Goal: Find contact information: Find contact information

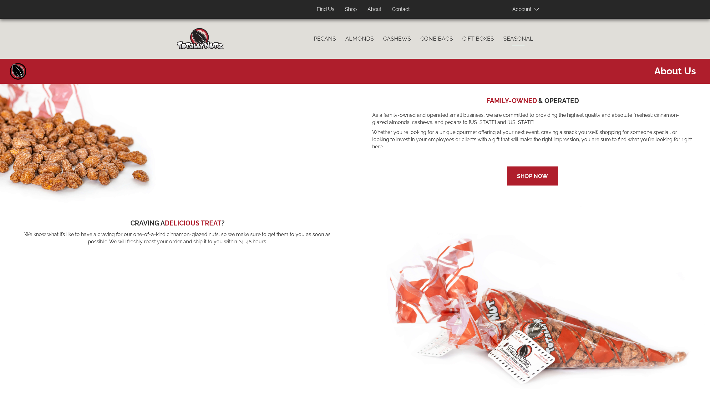
click at [522, 39] on link "Seasonal" at bounding box center [517, 38] width 39 height 13
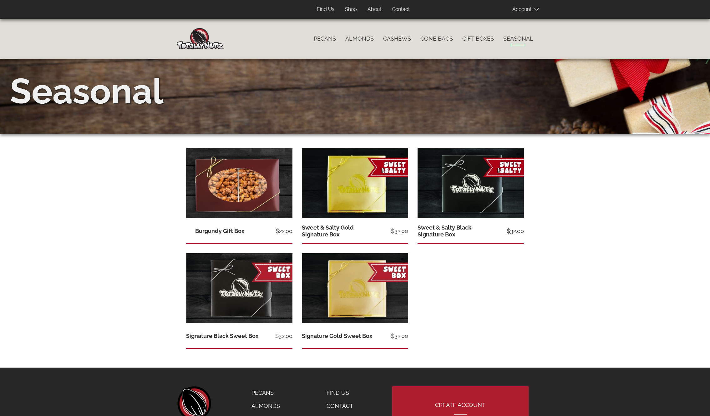
click at [375, 9] on link "About" at bounding box center [374, 9] width 23 height 12
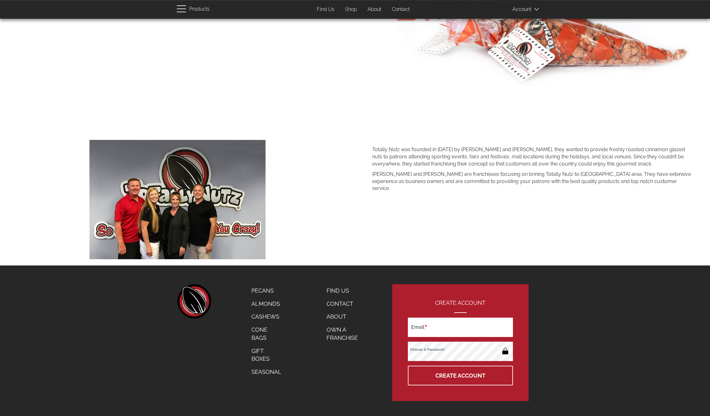
scroll to position [310, 0]
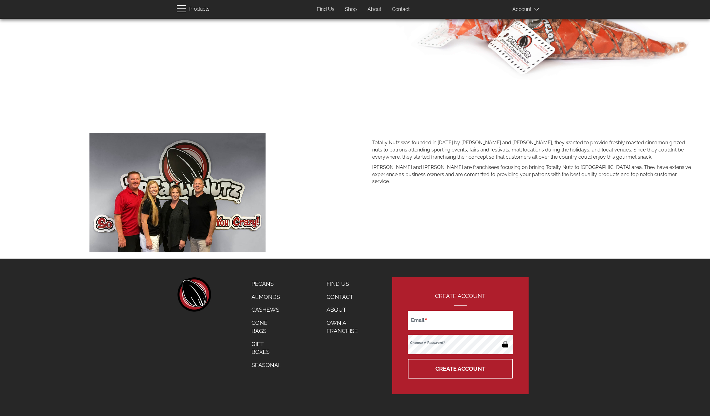
click at [342, 296] on link "Contact" at bounding box center [347, 297] width 50 height 13
